Goal: Information Seeking & Learning: Learn about a topic

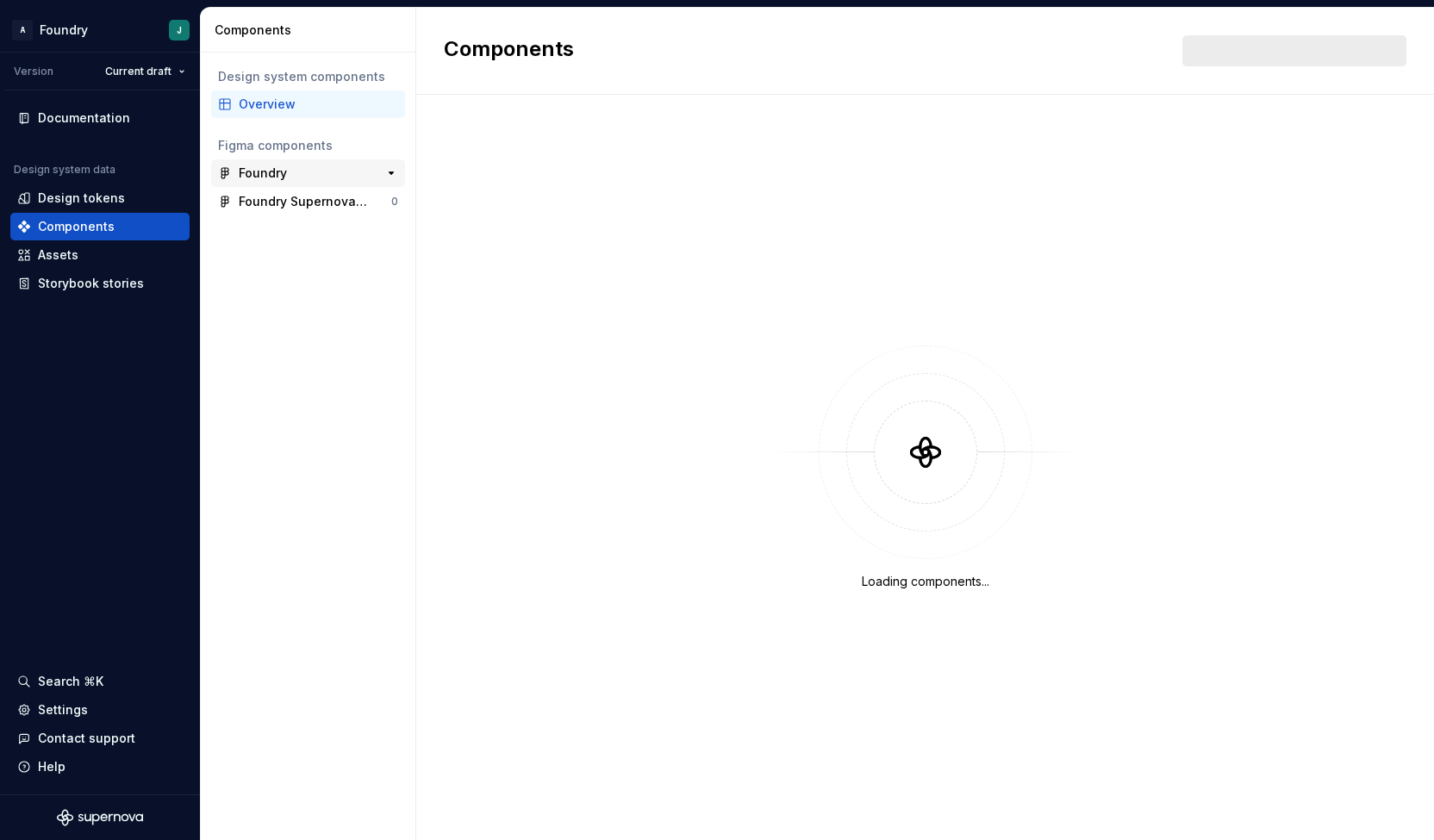
click at [272, 177] on div "Foundry" at bounding box center [263, 173] width 48 height 18
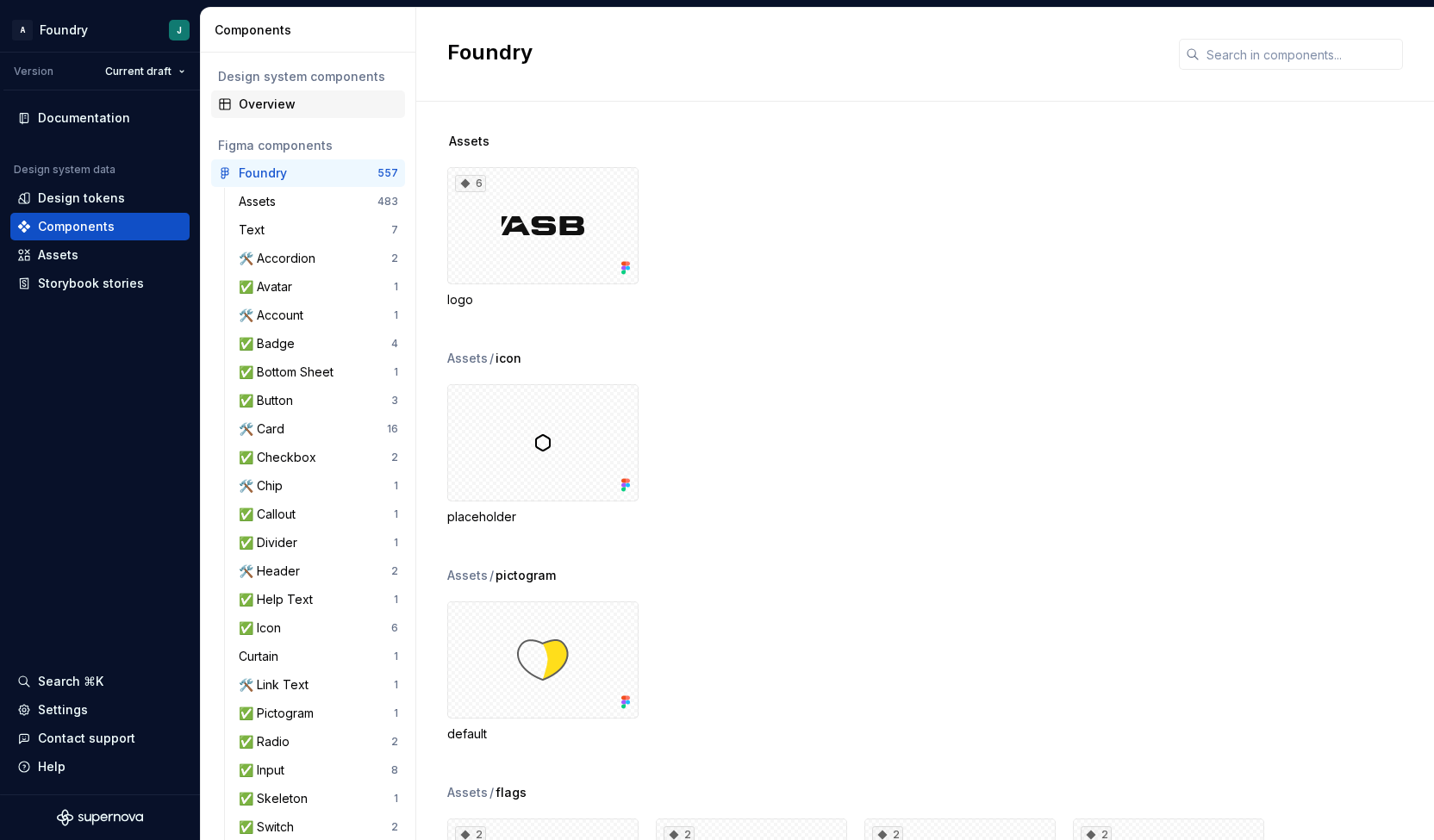
click at [282, 96] on div "Overview" at bounding box center [318, 104] width 159 height 18
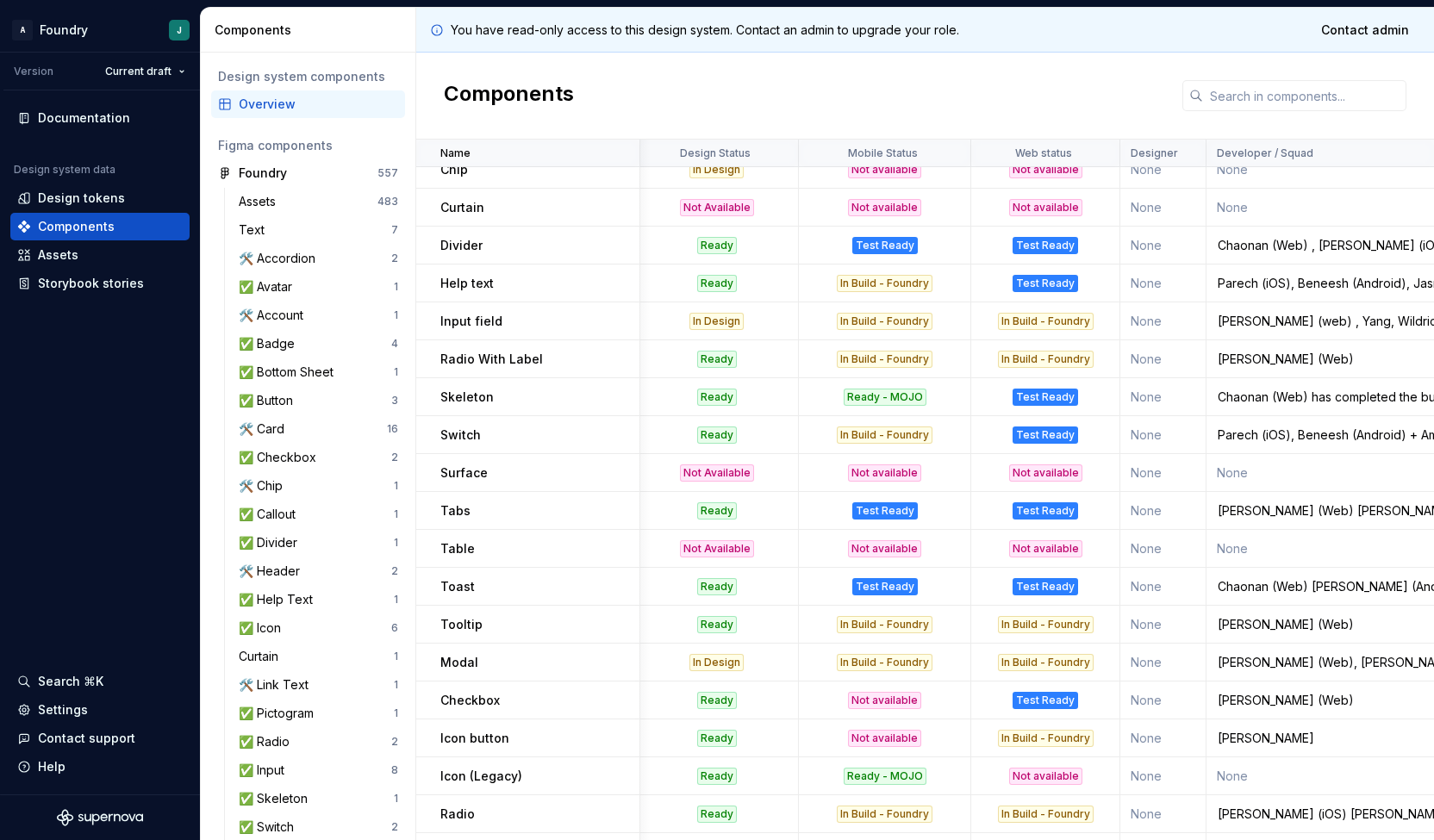
scroll to position [186, 6]
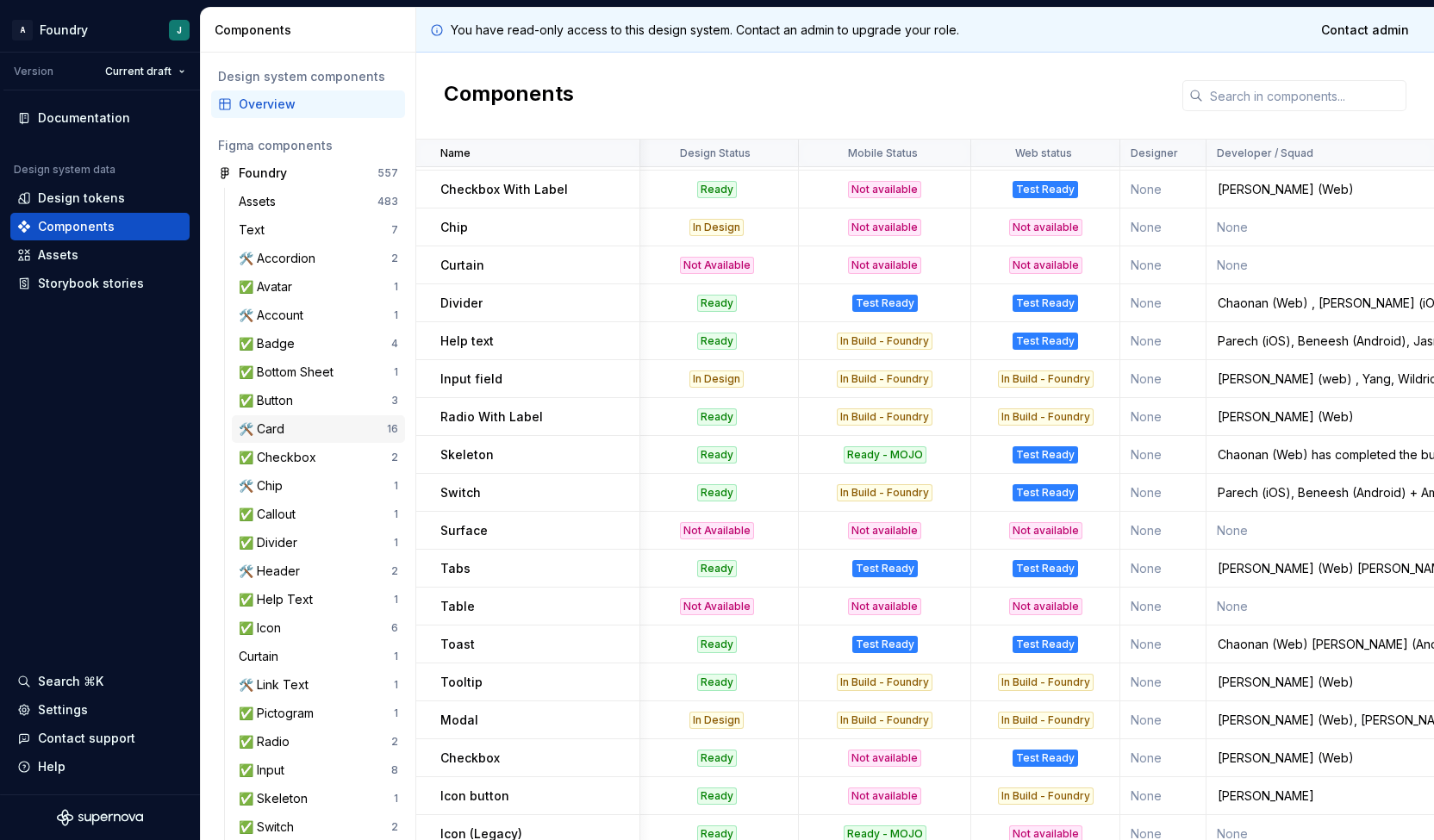
click at [317, 430] on div "🛠️ Card" at bounding box center [313, 428] width 148 height 18
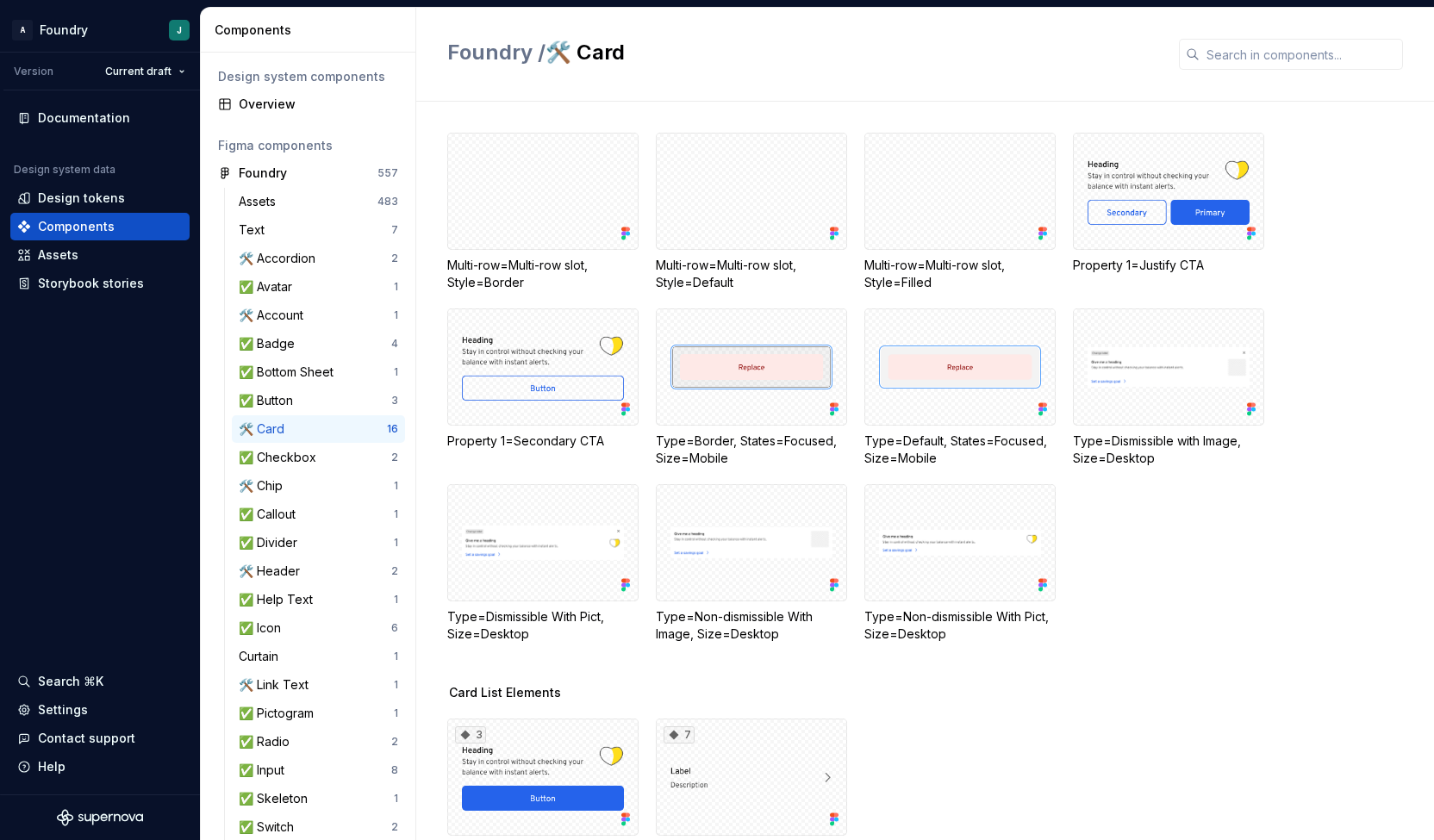
scroll to position [278, 0]
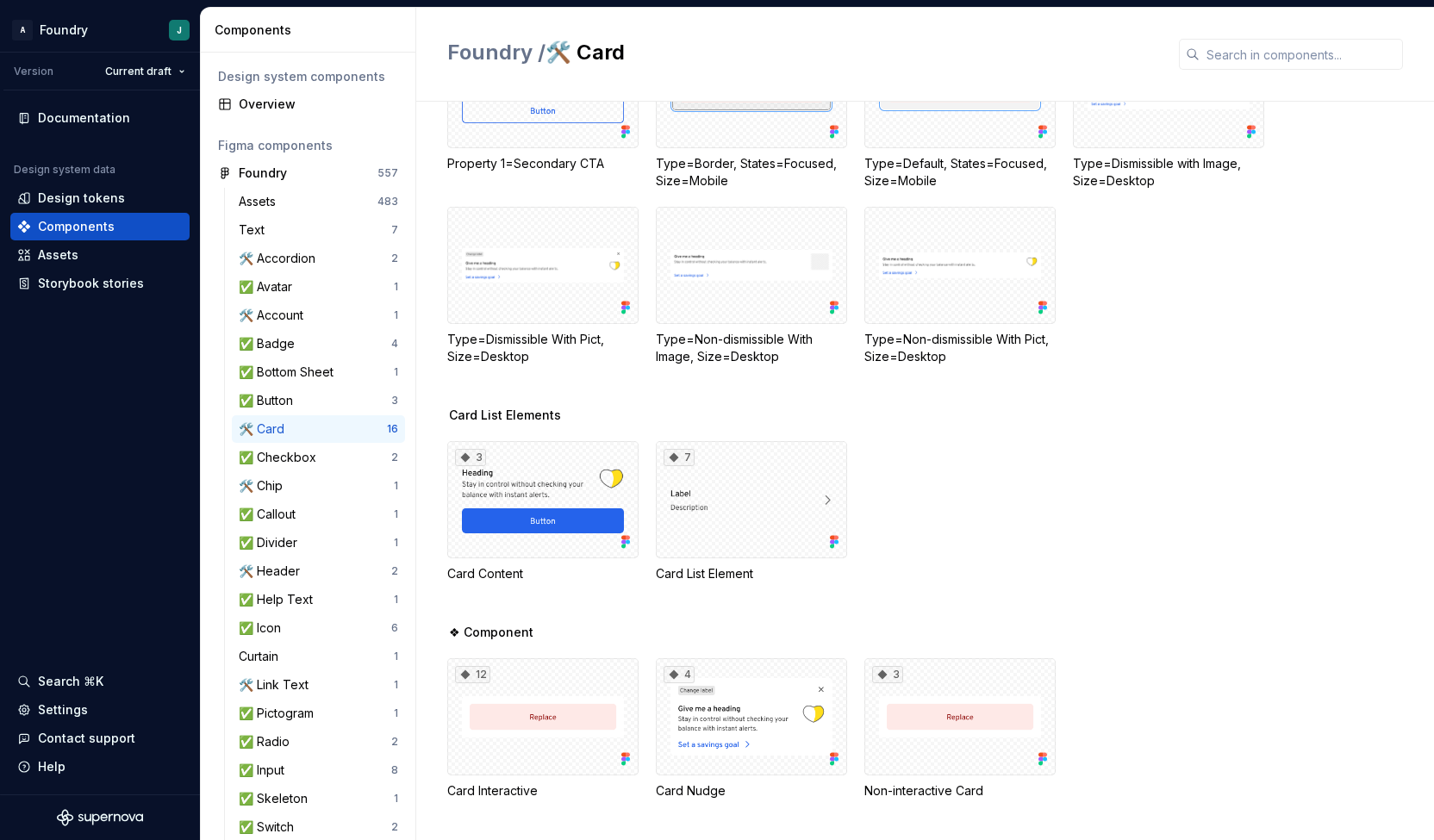
click at [1137, 498] on div "3 Card Content 7 Card List Element" at bounding box center [940, 512] width 986 height 142
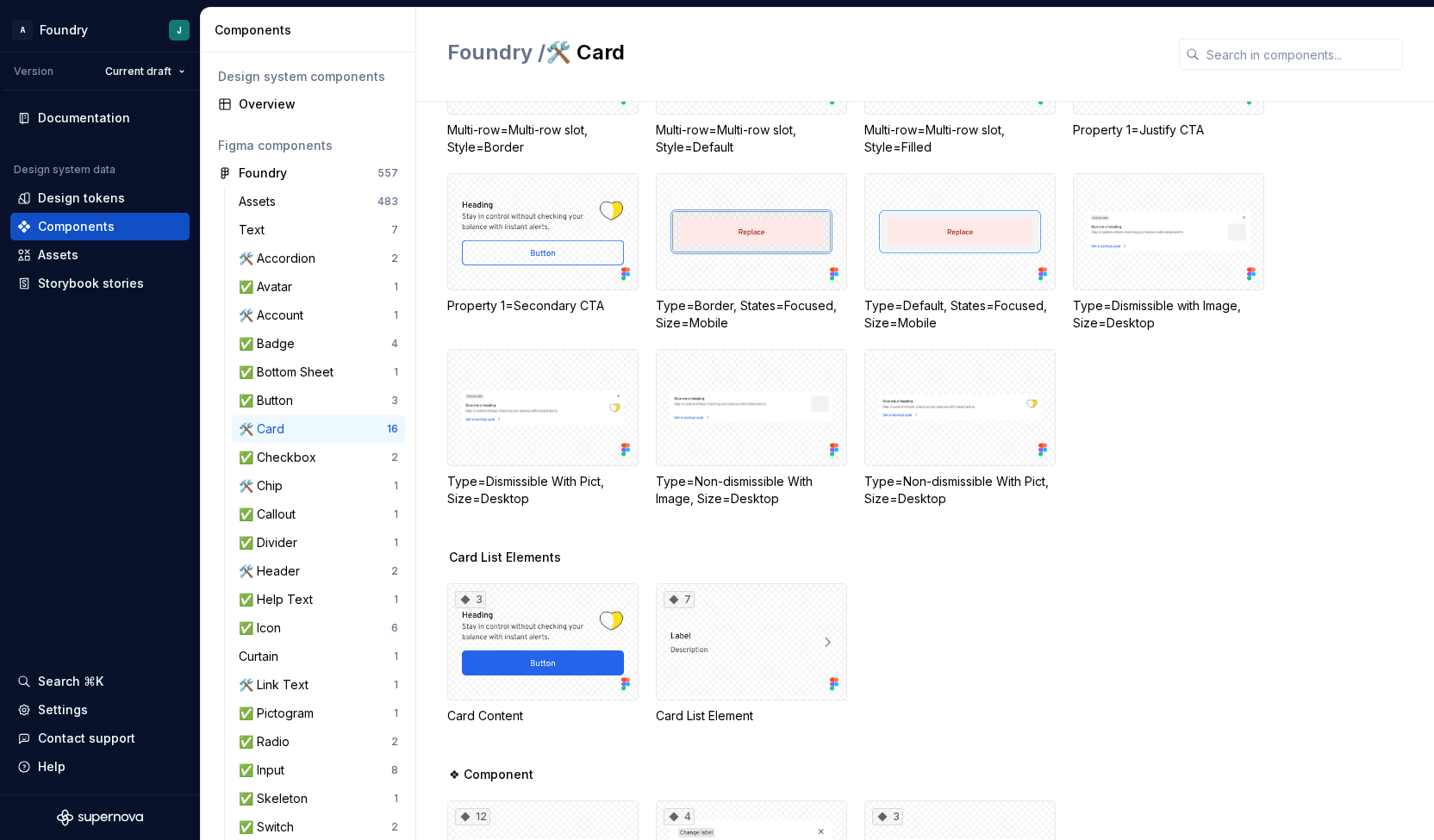
scroll to position [99, 0]
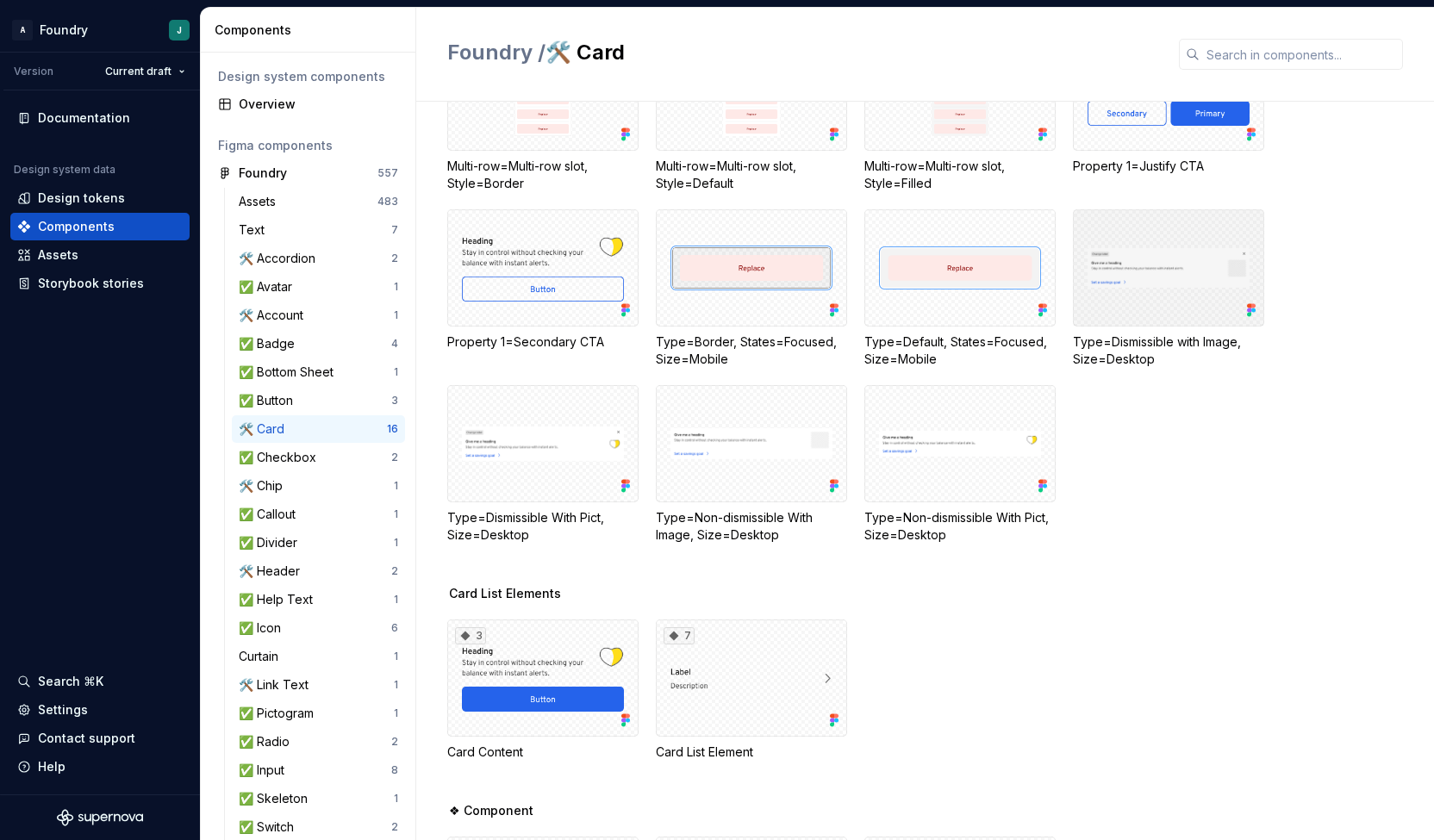
click at [1160, 278] on div at bounding box center [1168, 267] width 192 height 117
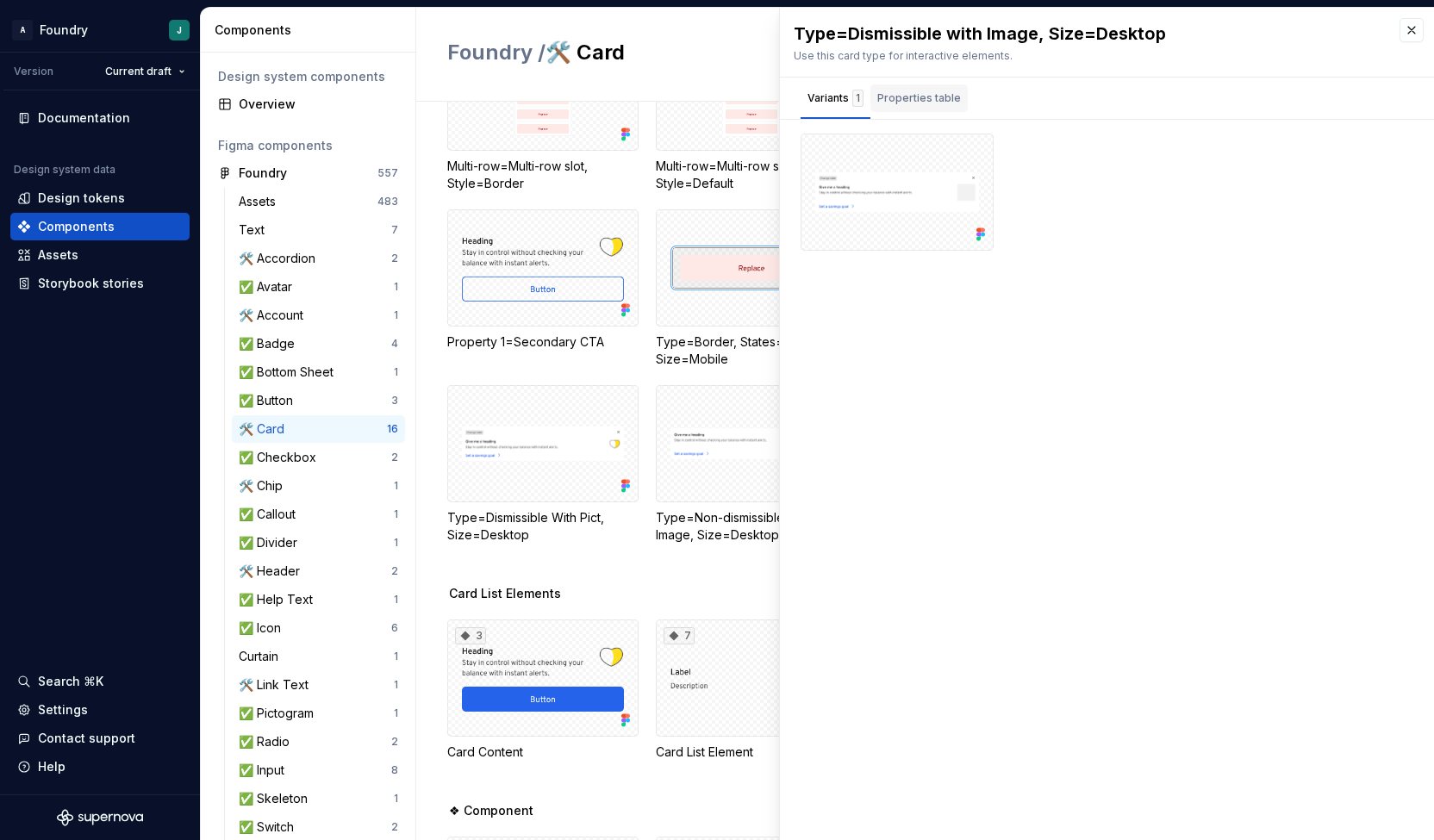
click at [910, 95] on div "Properties table" at bounding box center [919, 98] width 83 height 18
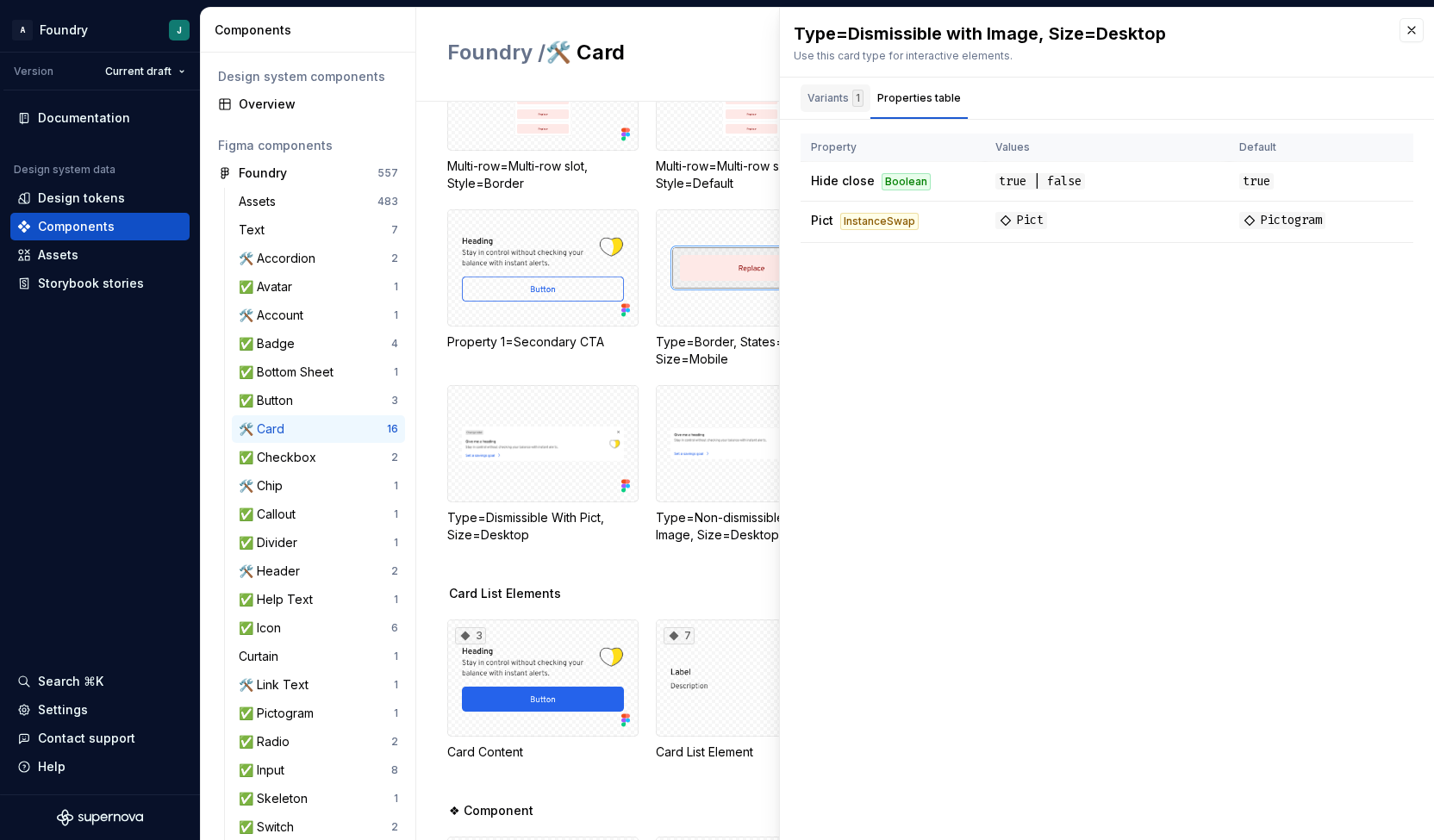
click at [825, 106] on div "Variants 1" at bounding box center [834, 98] width 69 height 28
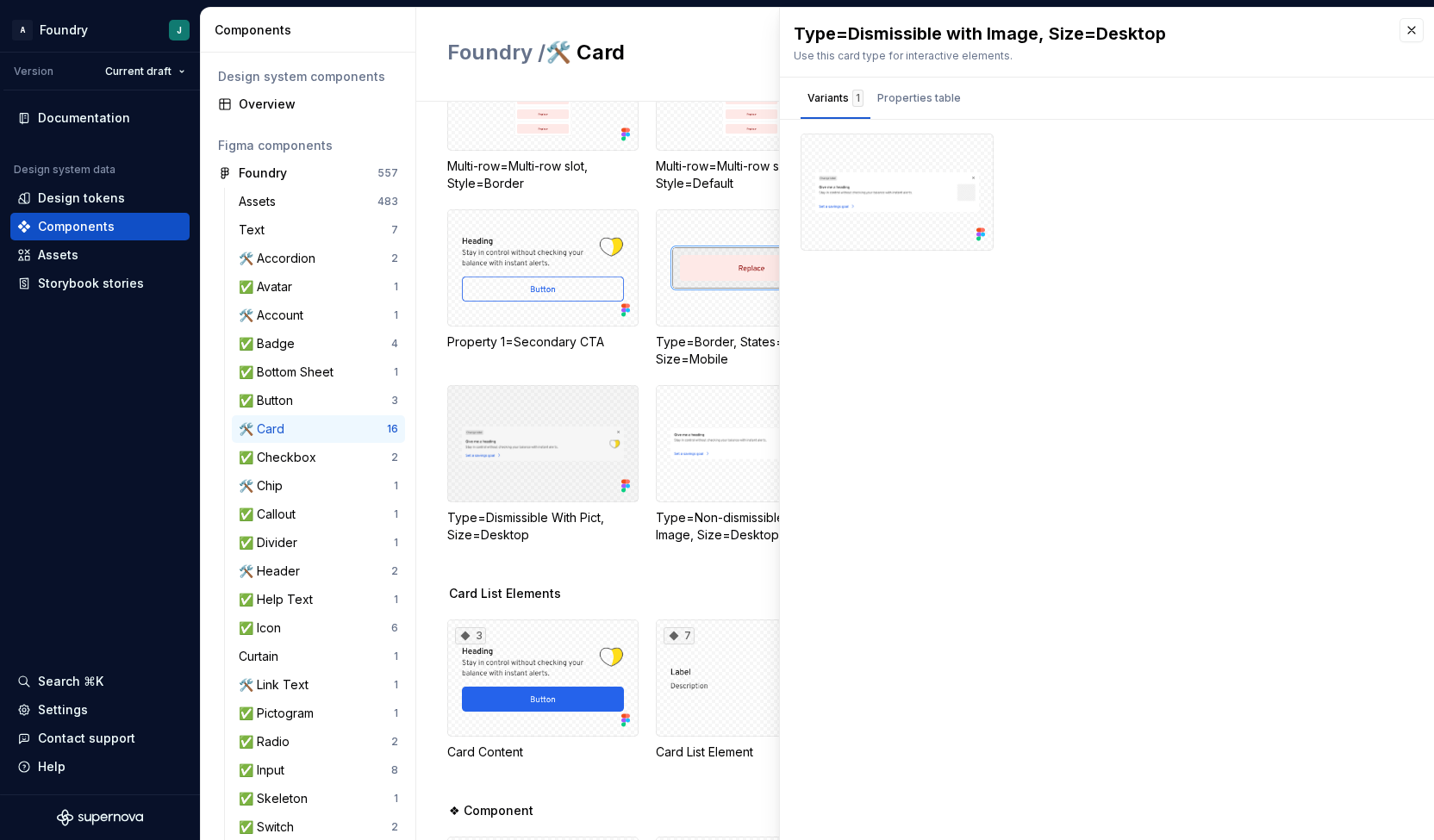
click at [543, 418] on div at bounding box center [542, 443] width 192 height 117
click at [971, 626] on div "Type=Dismissible With Pict, Size=Desktop Use this card type for interactive ele…" at bounding box center [1106, 424] width 654 height 833
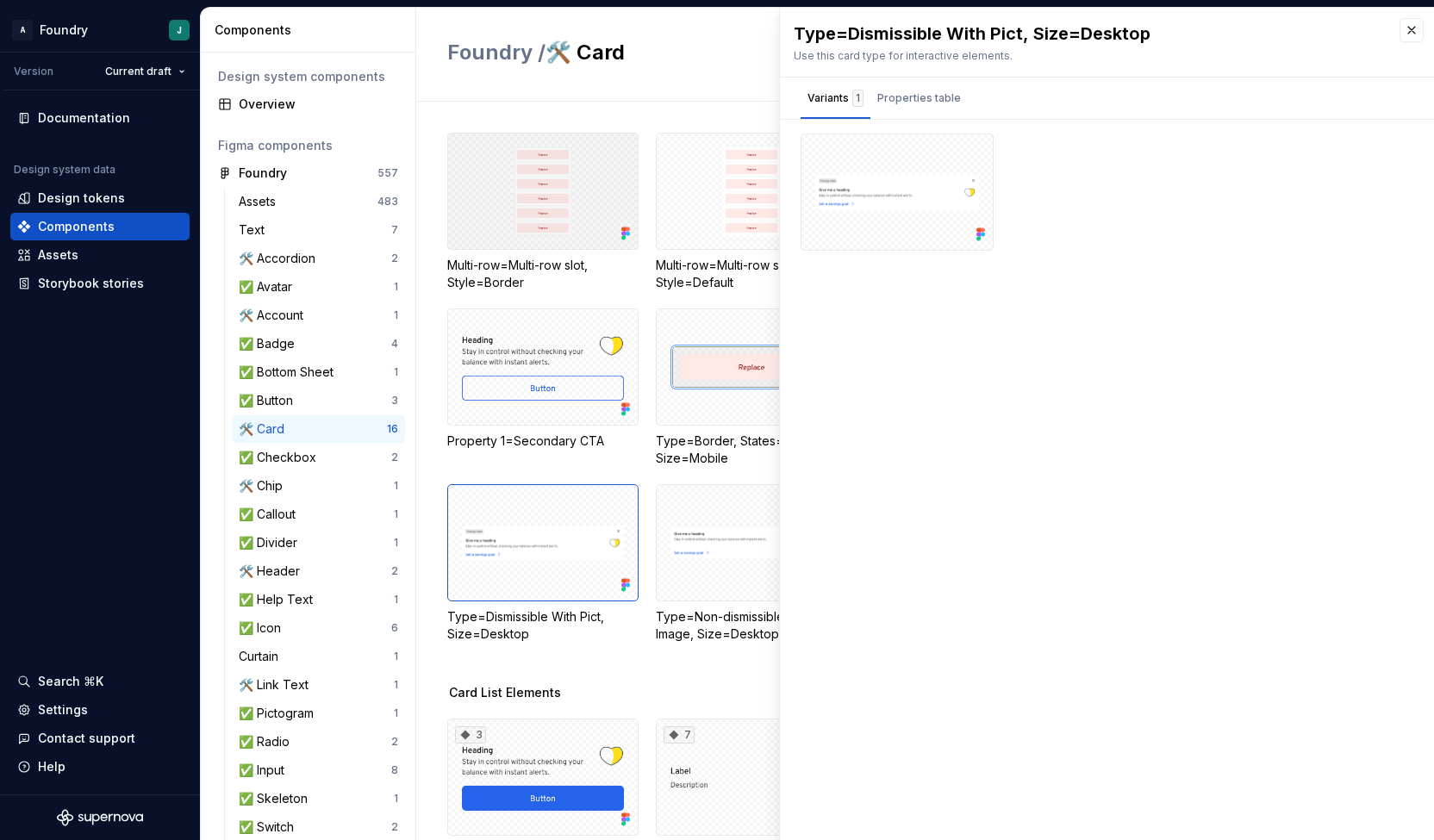
click at [539, 199] on div at bounding box center [542, 191] width 192 height 117
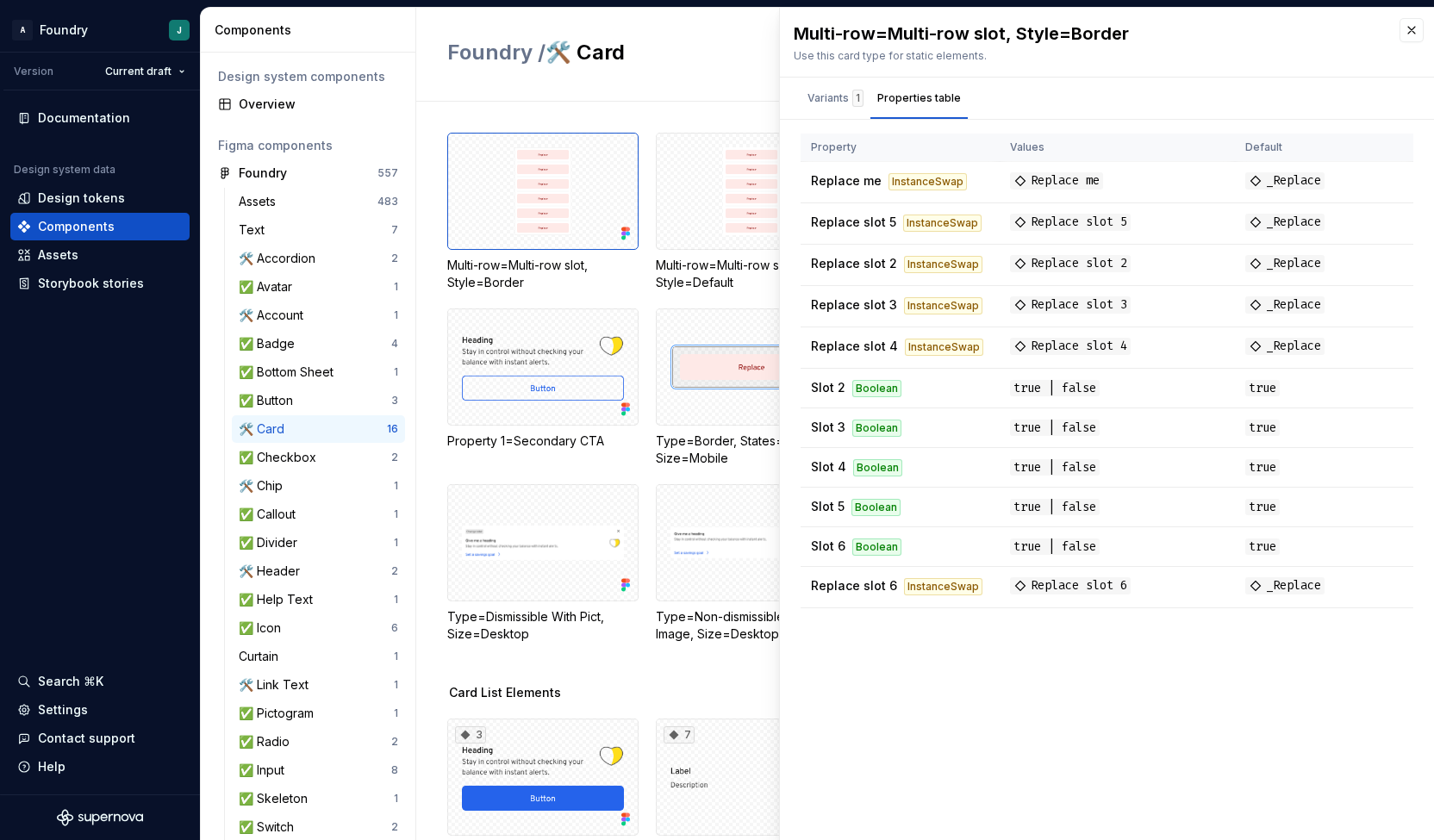
click at [913, 103] on div "Properties table" at bounding box center [919, 98] width 83 height 18
click at [1411, 28] on button "button" at bounding box center [1411, 31] width 24 height 24
click at [695, 215] on div at bounding box center [751, 191] width 192 height 117
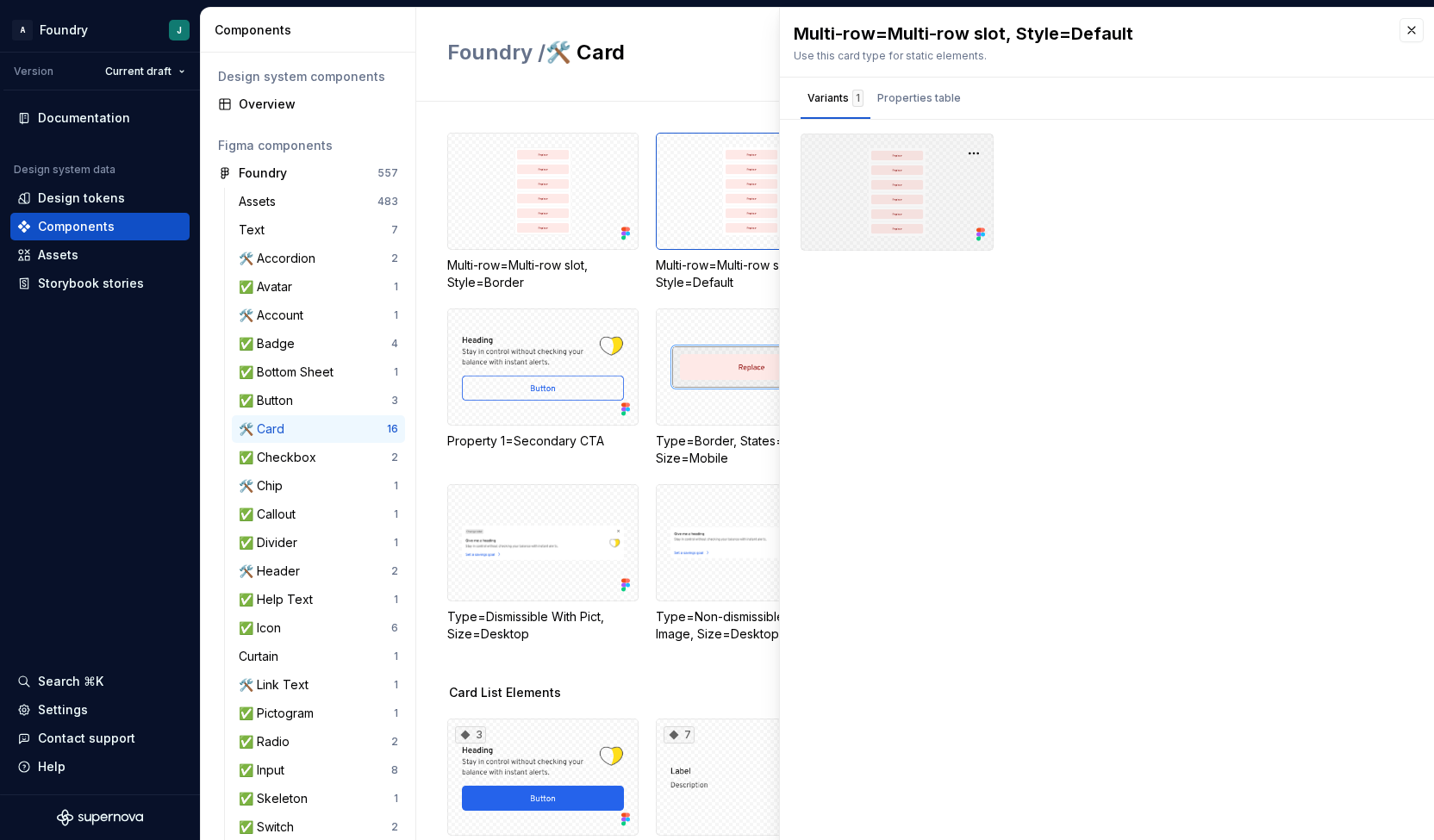
click at [971, 192] on div at bounding box center [896, 191] width 193 height 117
click at [909, 96] on div "Properties table" at bounding box center [919, 98] width 83 height 18
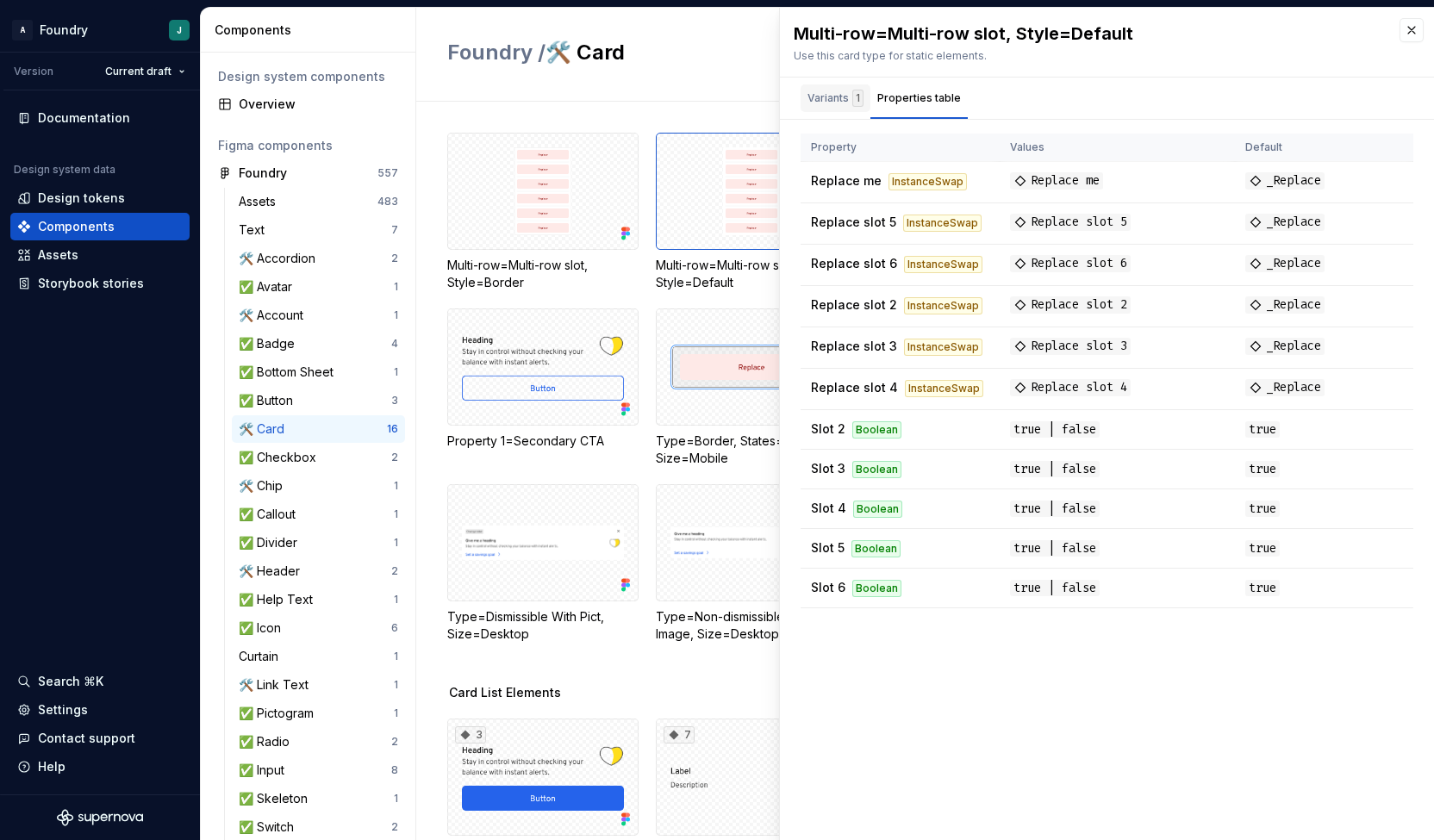
click at [834, 106] on div "Variants 1" at bounding box center [834, 98] width 69 height 28
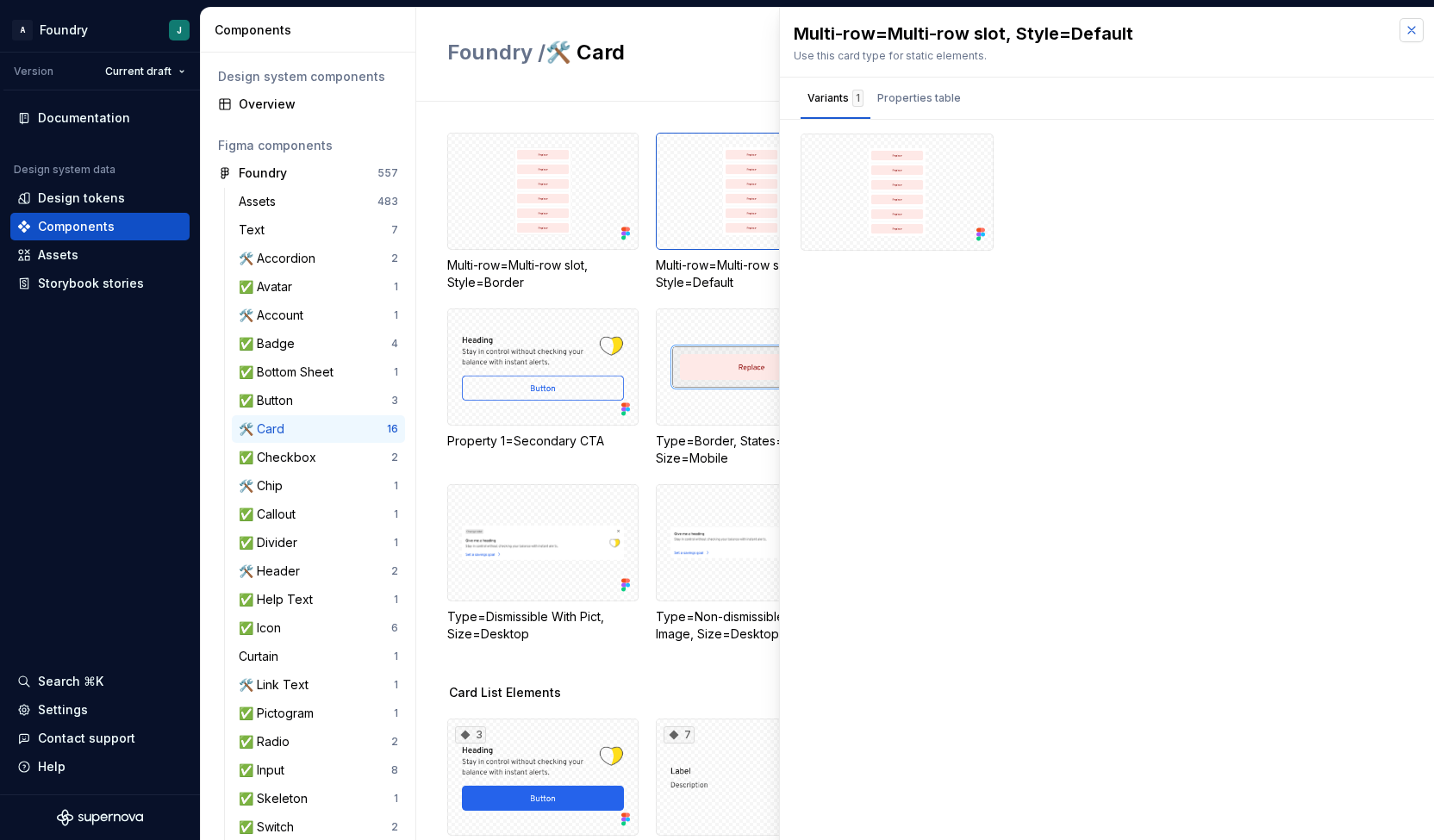
click at [1417, 31] on button "button" at bounding box center [1411, 31] width 24 height 24
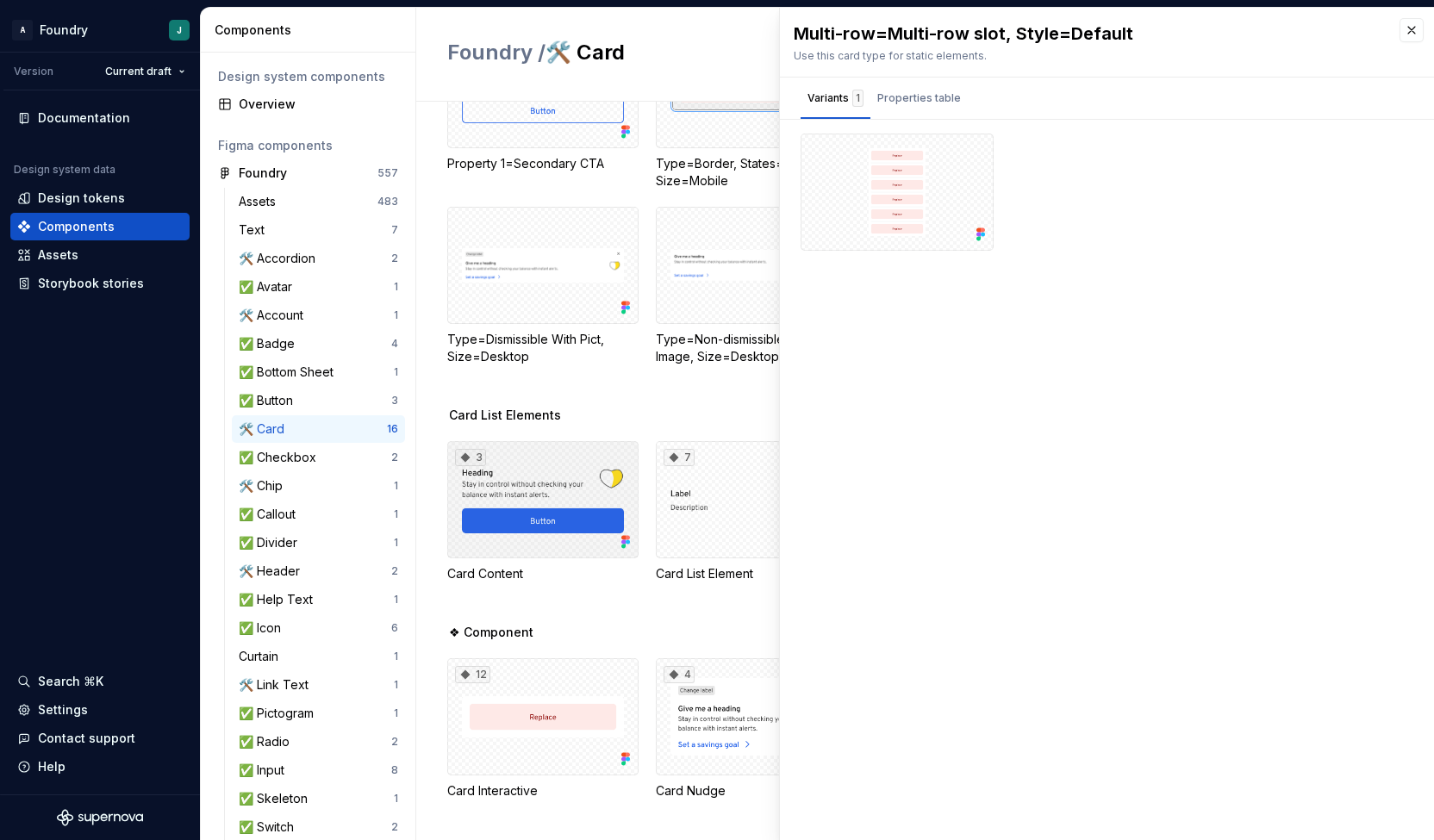
scroll to position [276, 0]
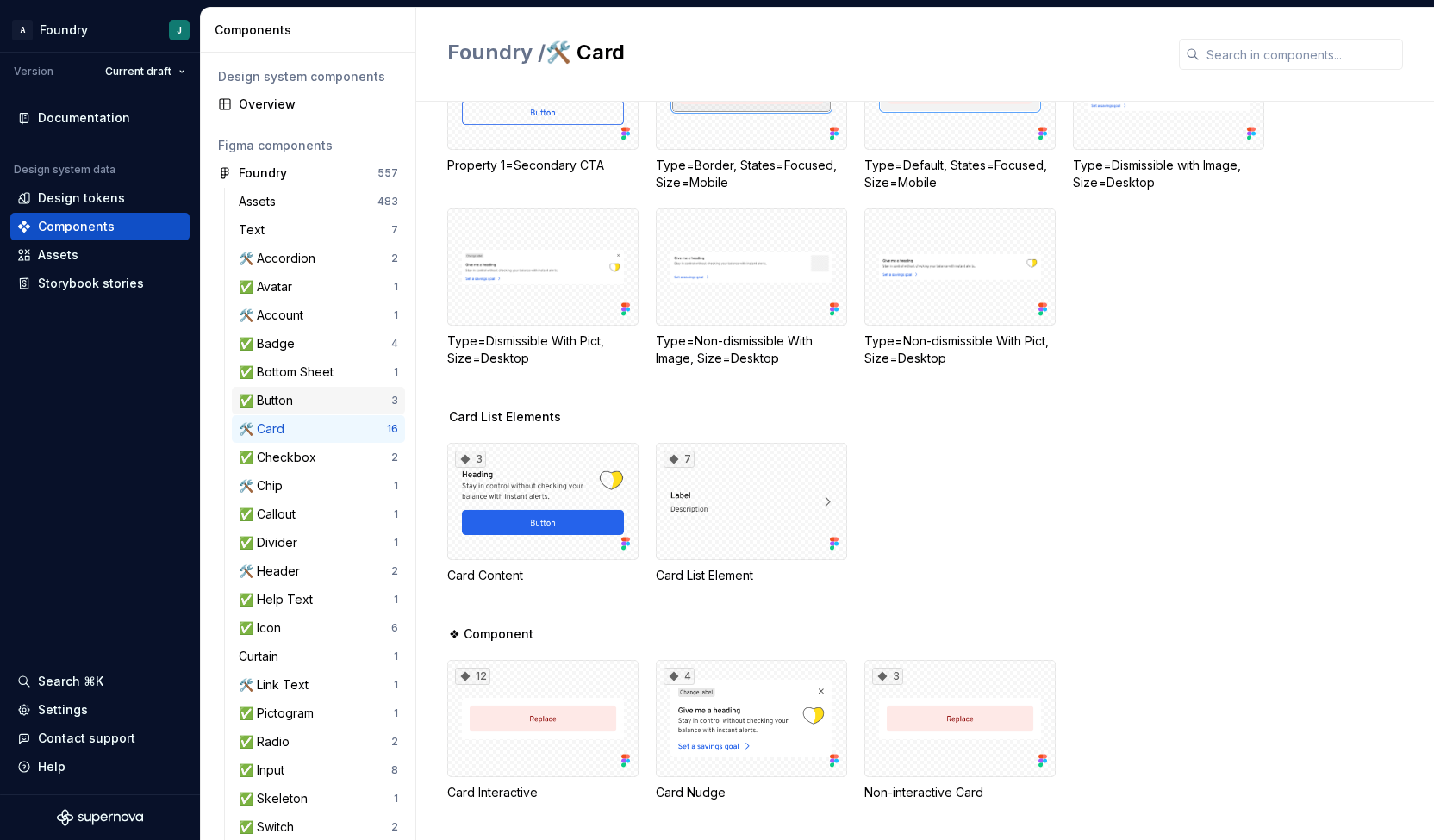
click at [295, 404] on div "✅ Button" at bounding box center [269, 401] width 61 height 18
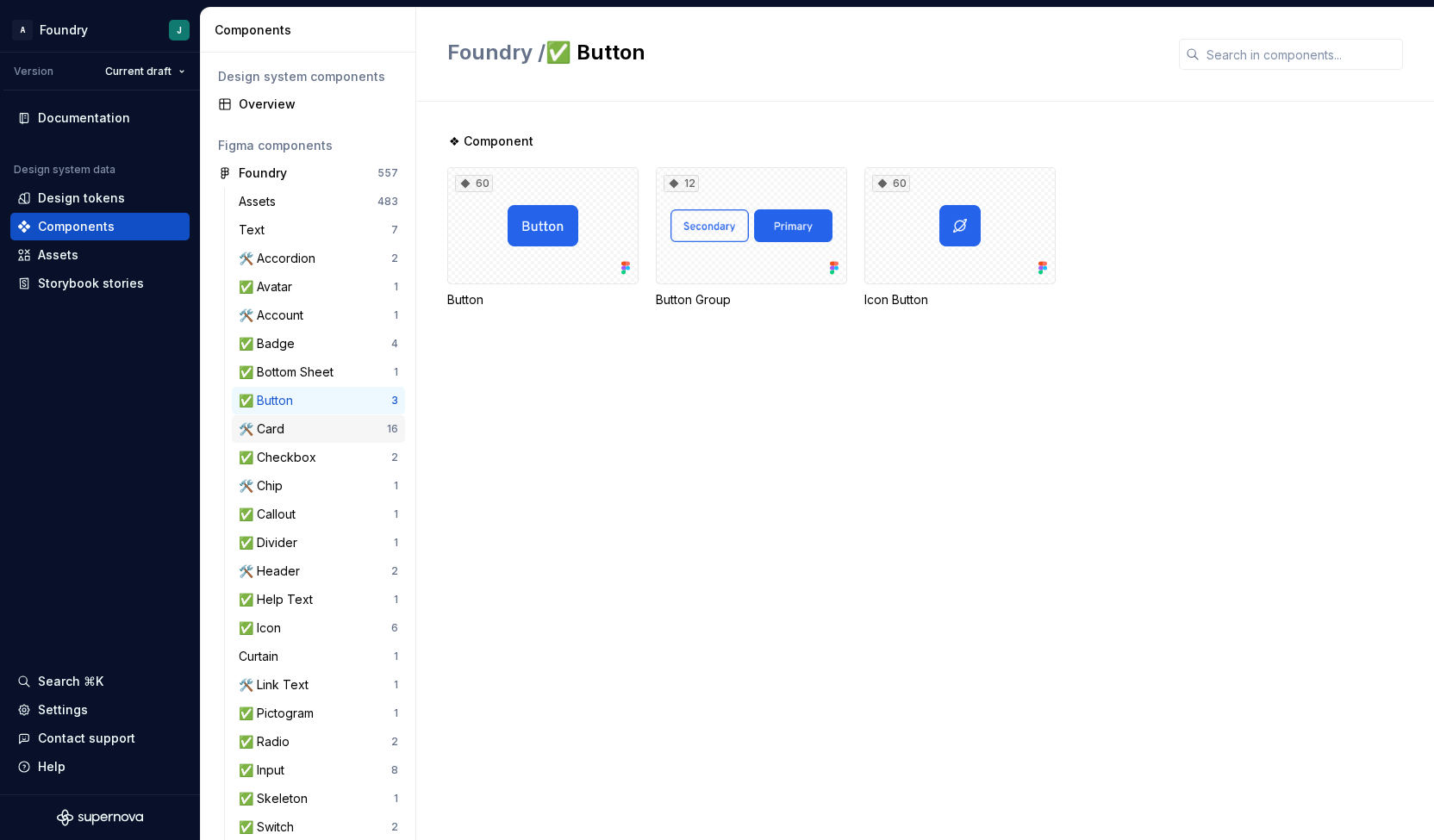
click at [309, 432] on div "🛠️ Card" at bounding box center [313, 428] width 148 height 18
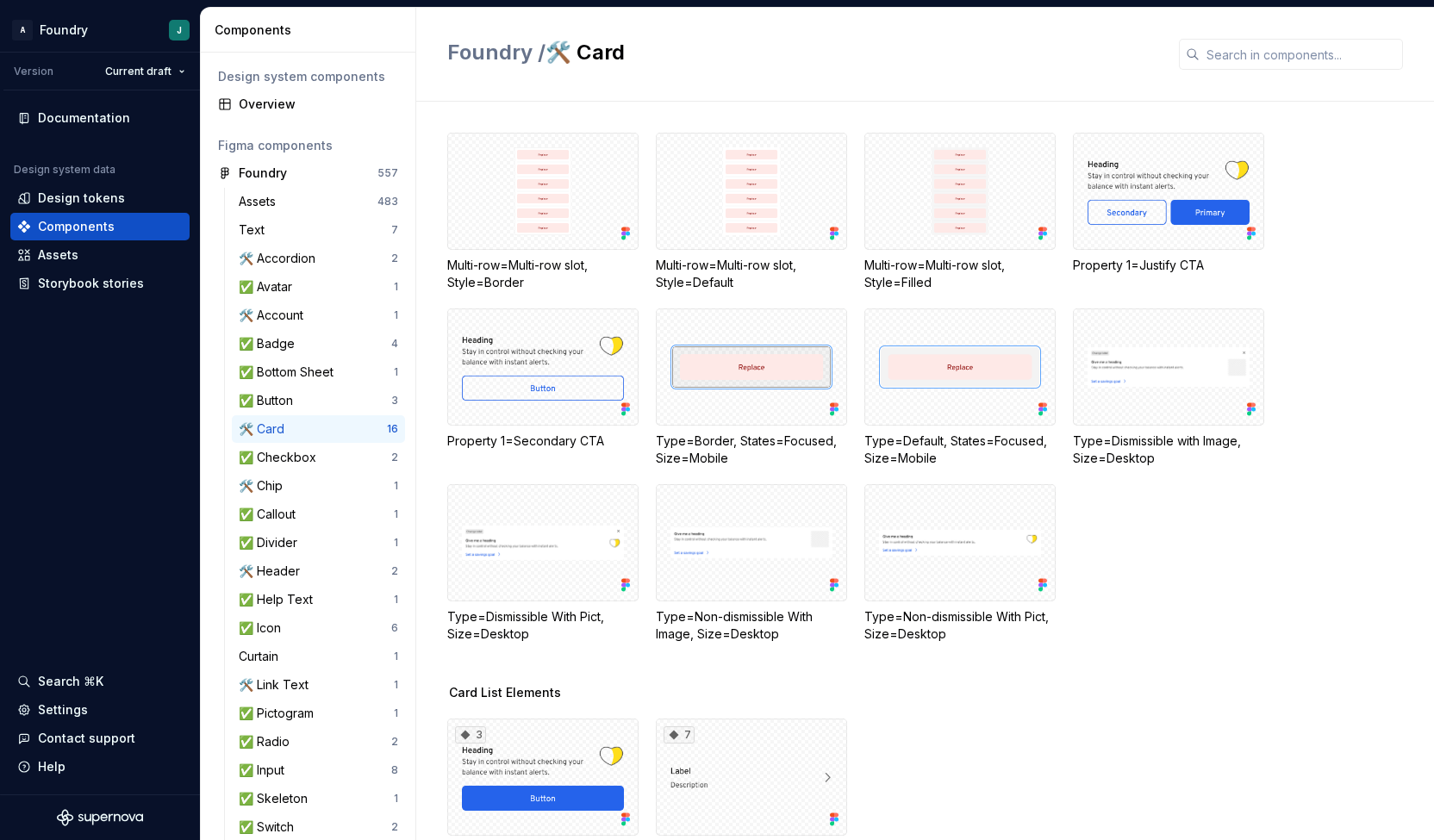
scroll to position [278, 0]
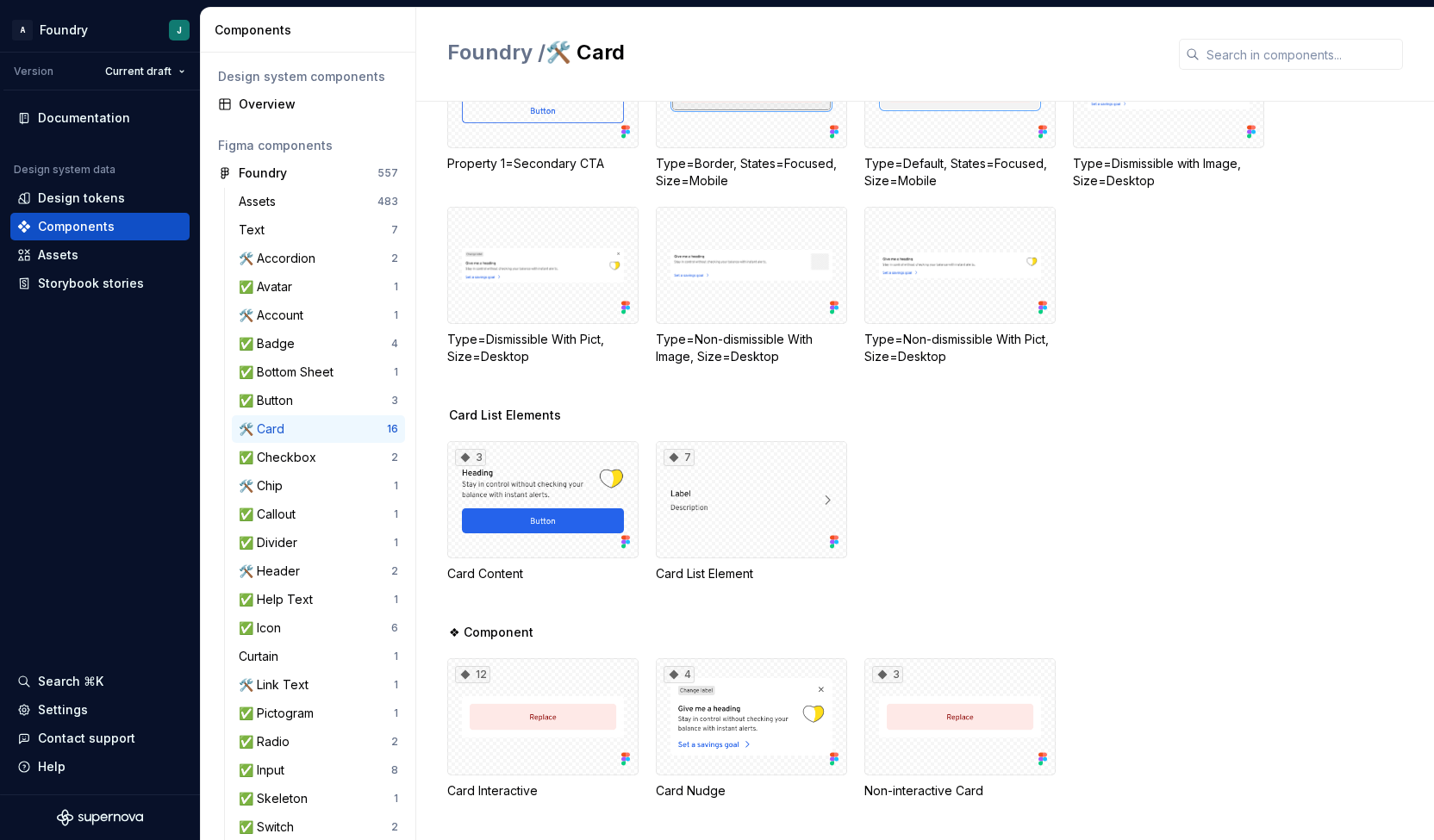
click at [1108, 366] on div "Multi-row=Multi-row slot, Style=Border Multi-row=Multi-row slot, Style=Default …" at bounding box center [940, 131] width 986 height 551
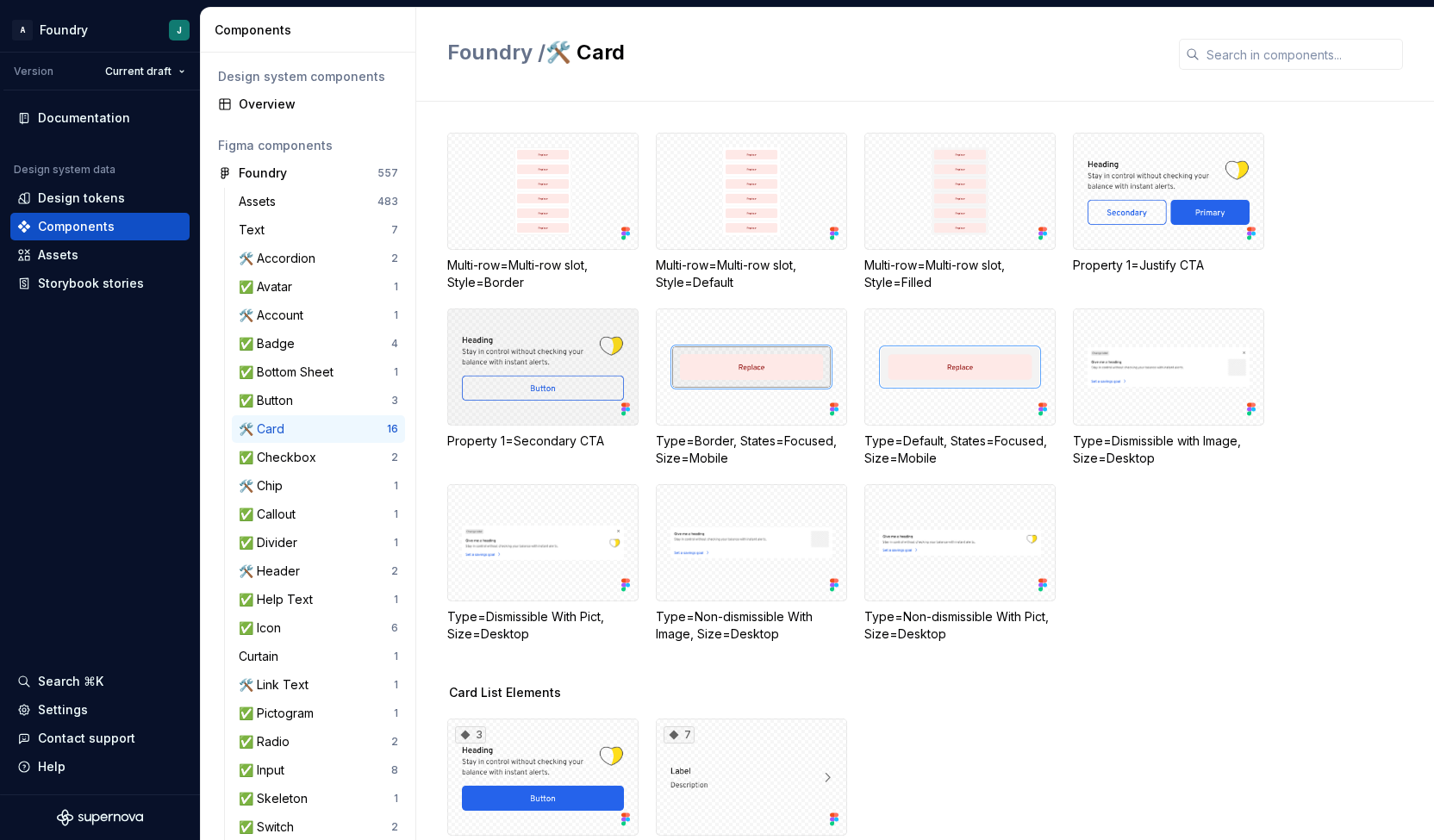
click at [534, 402] on div at bounding box center [542, 366] width 192 height 117
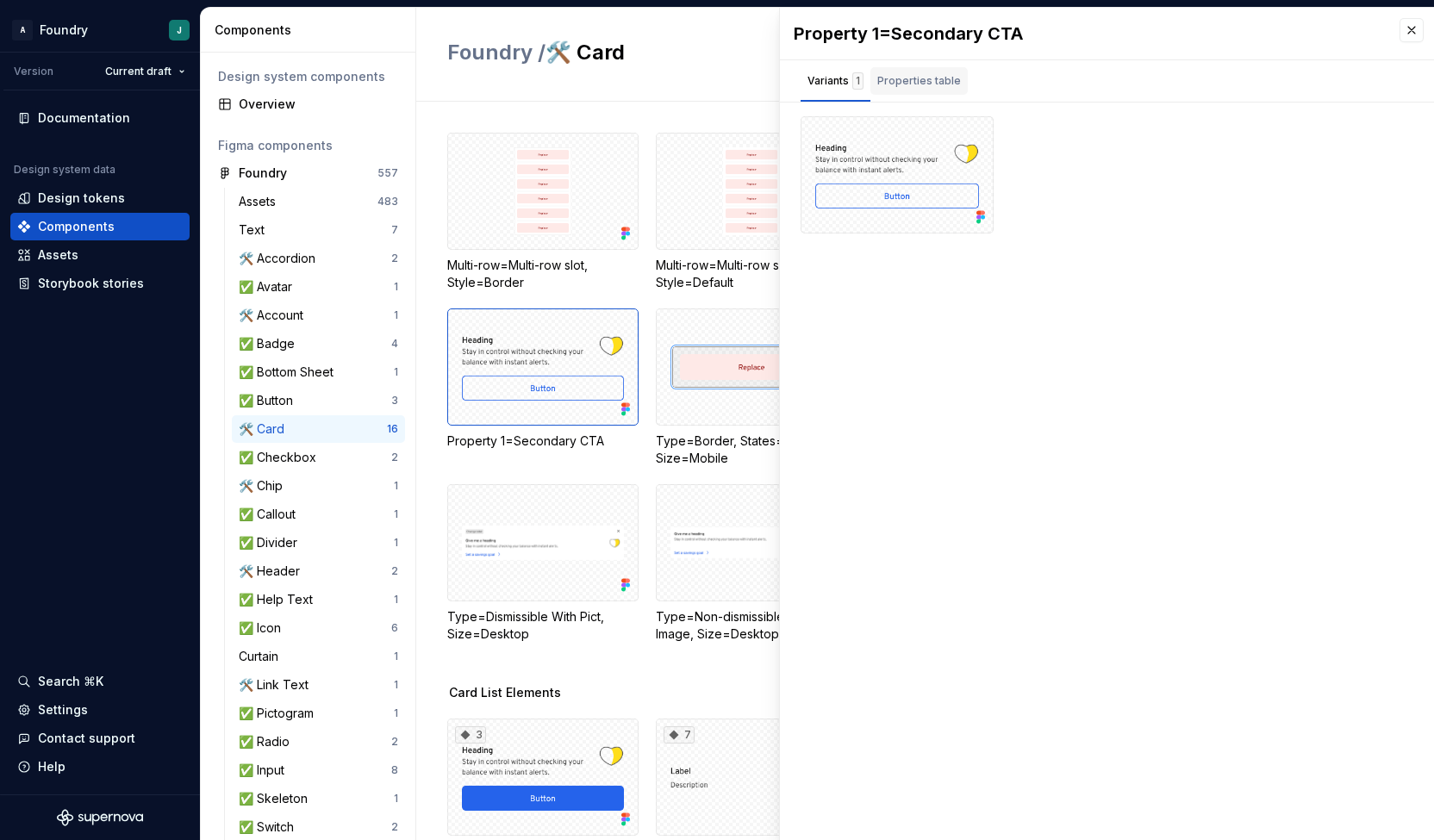
click at [928, 74] on div "Properties table" at bounding box center [919, 80] width 83 height 18
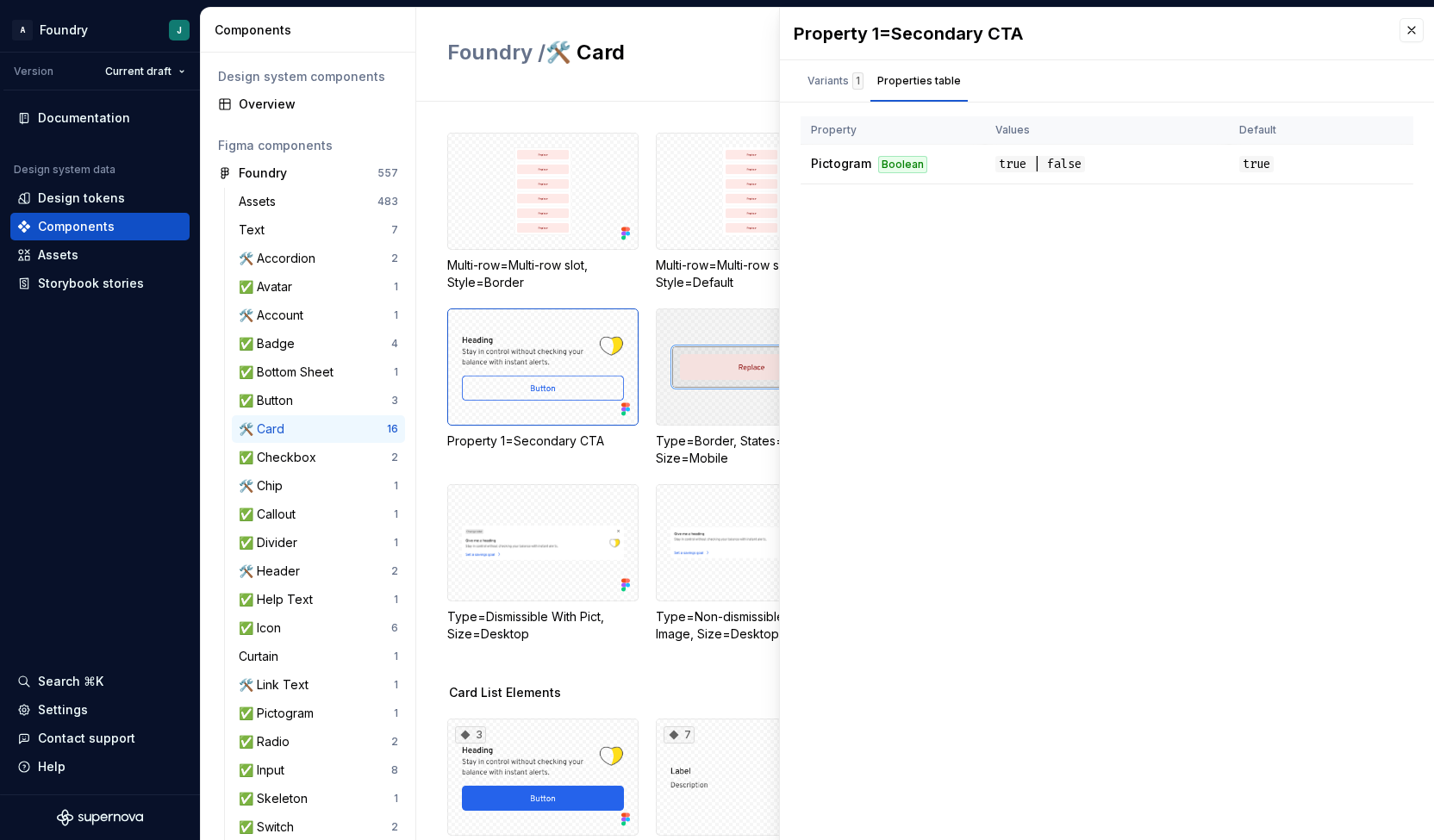
click at [711, 357] on div at bounding box center [751, 366] width 192 height 117
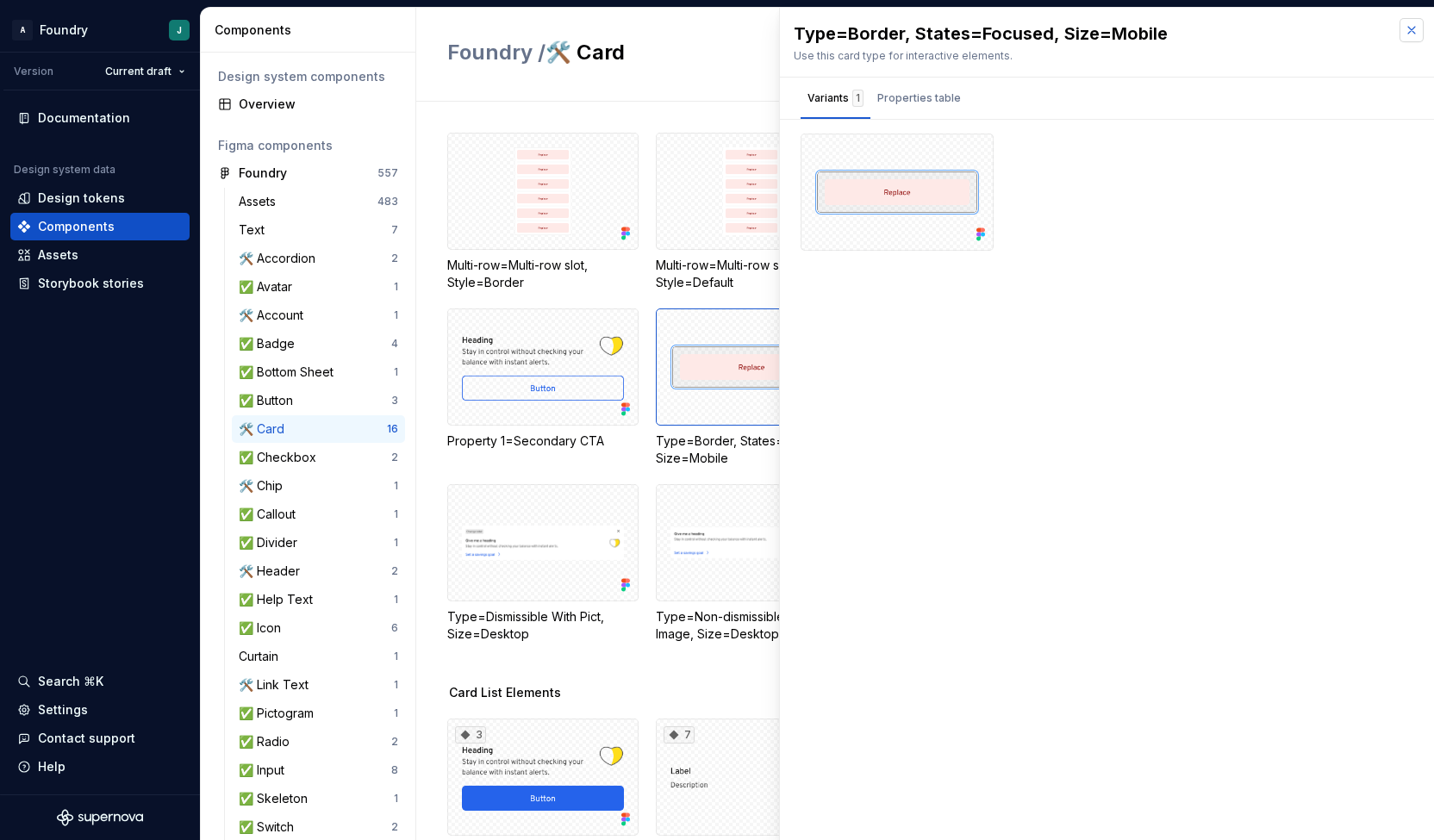
click at [1406, 27] on button "button" at bounding box center [1411, 31] width 24 height 24
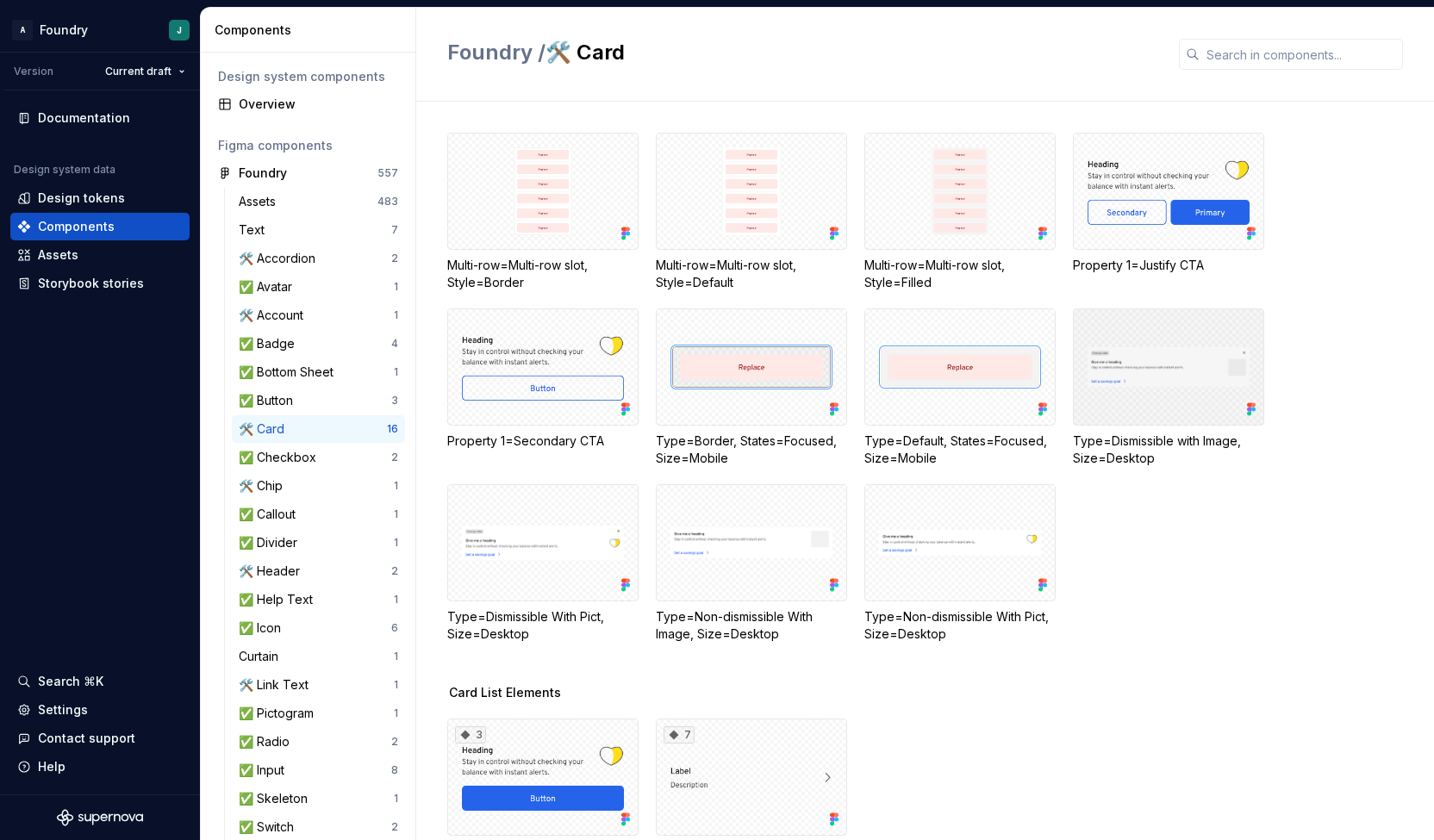
click at [1210, 395] on div at bounding box center [1168, 366] width 192 height 117
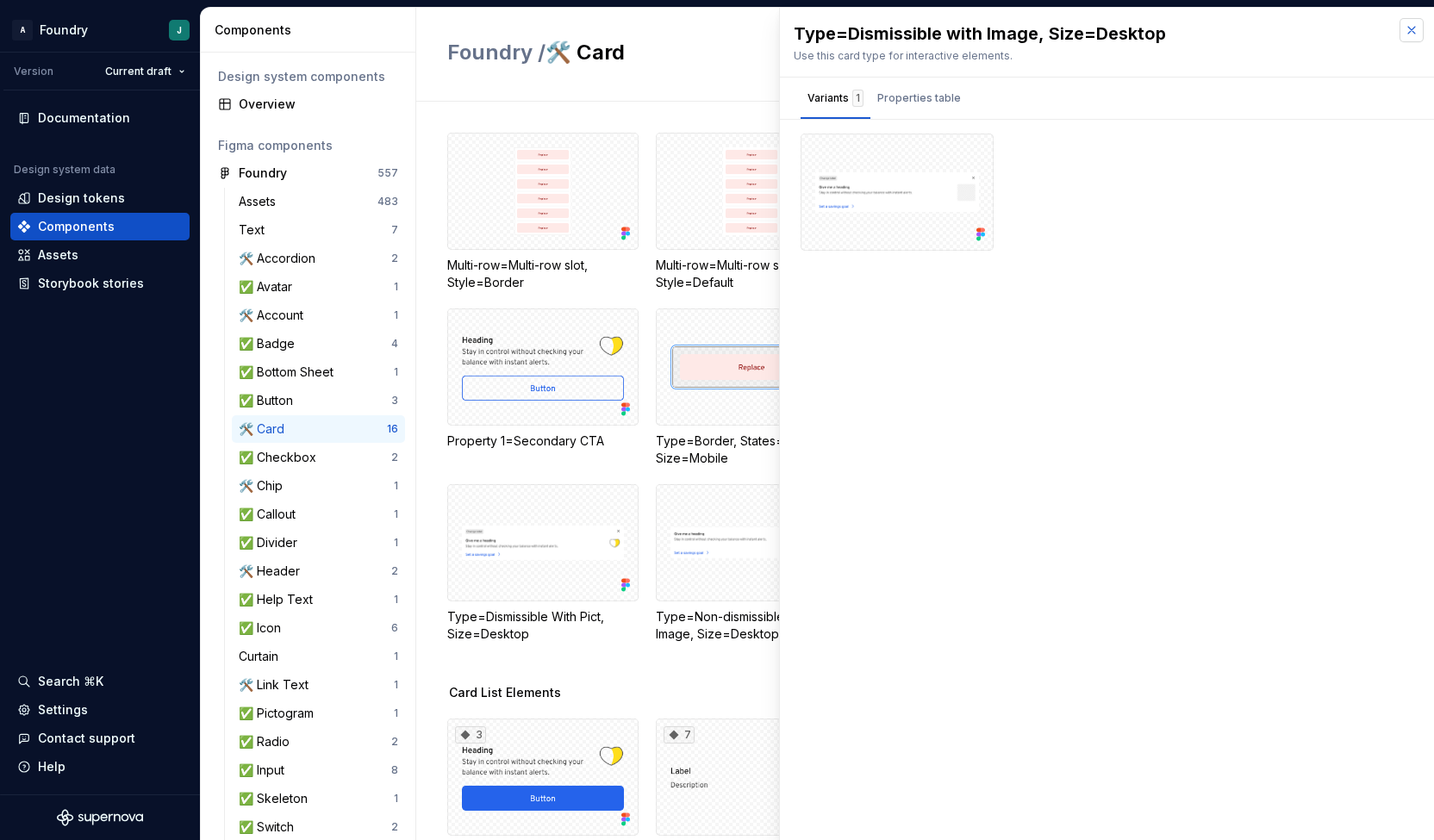
click at [1411, 27] on button "button" at bounding box center [1411, 31] width 24 height 24
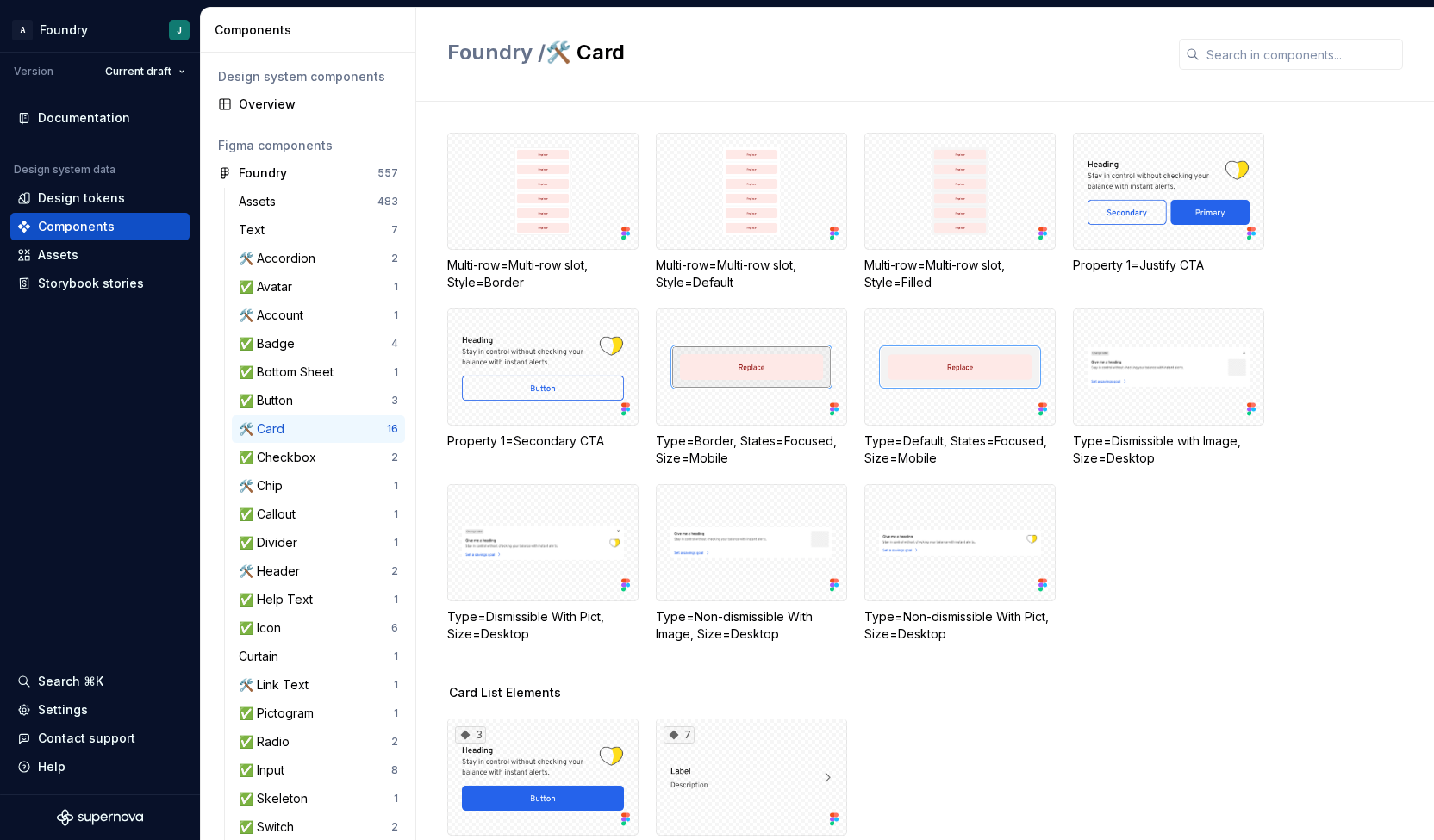
click at [1108, 673] on div "Multi-row=Multi-row slot, Style=Border Multi-row=Multi-row slot, Style=Default …" at bounding box center [940, 408] width 986 height 551
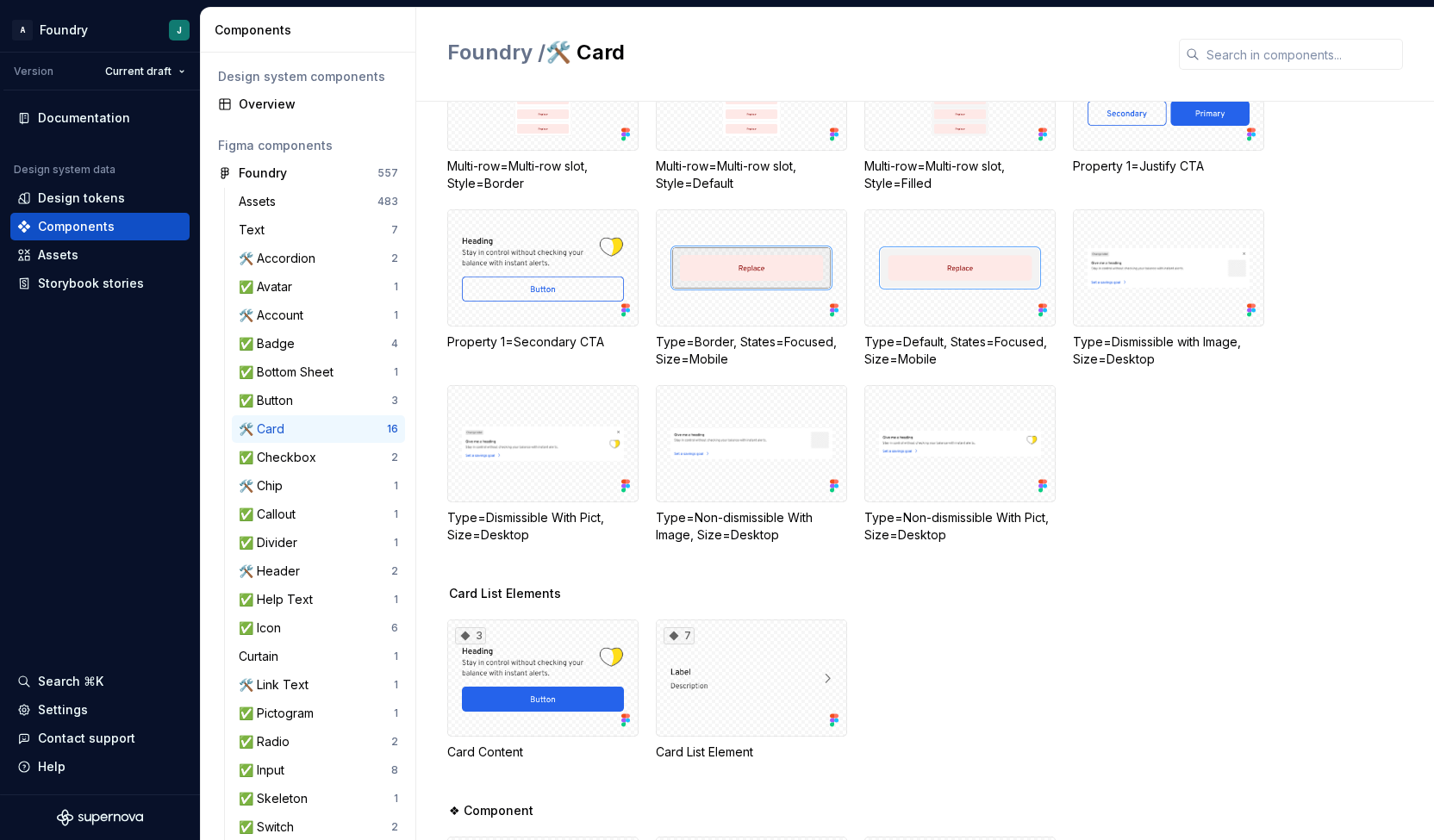
scroll to position [100, 0]
click at [1084, 599] on div "Card List Elements" at bounding box center [940, 592] width 986 height 18
